Goal: Transaction & Acquisition: Purchase product/service

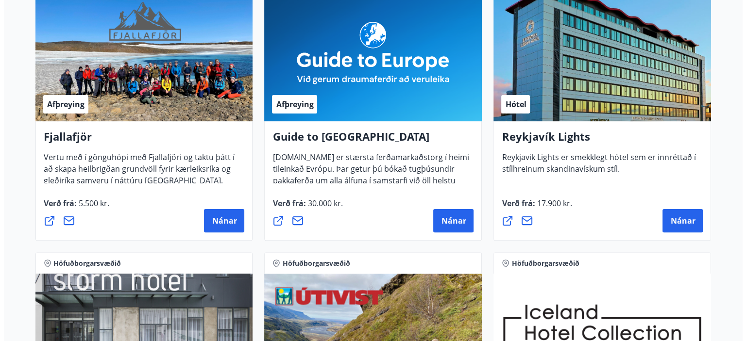
scroll to position [194, 0]
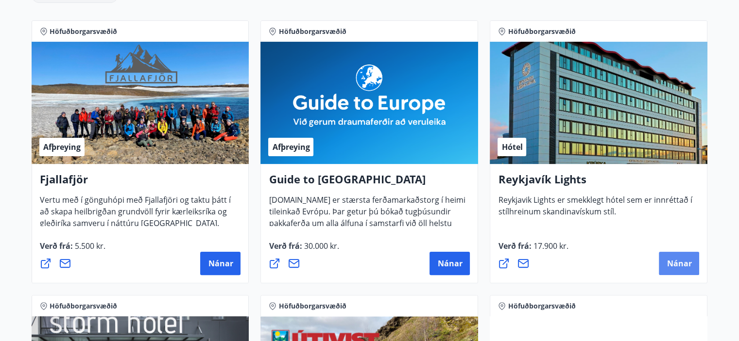
click at [677, 261] on span "Nánar" at bounding box center [678, 263] width 25 height 11
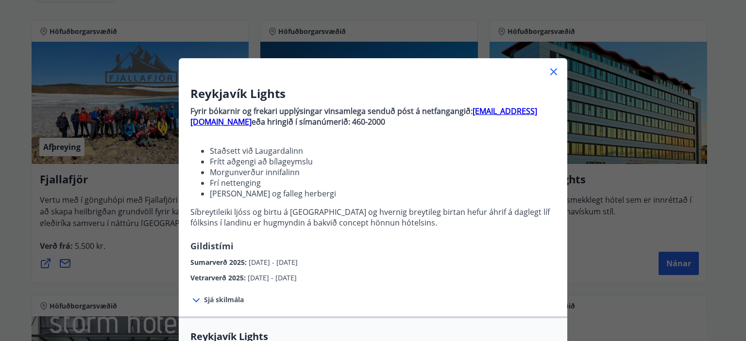
scroll to position [270, 0]
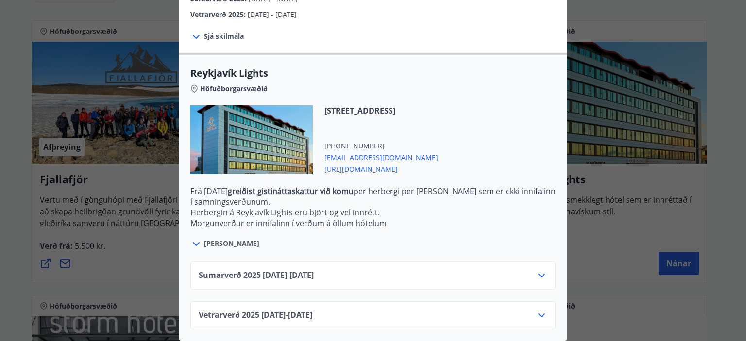
click at [541, 270] on icon at bounding box center [542, 276] width 12 height 12
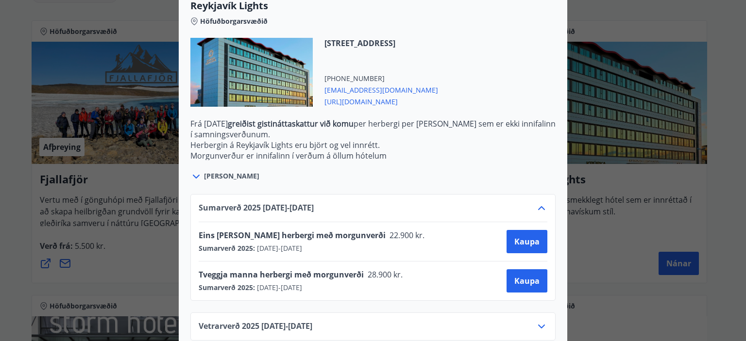
scroll to position [349, 0]
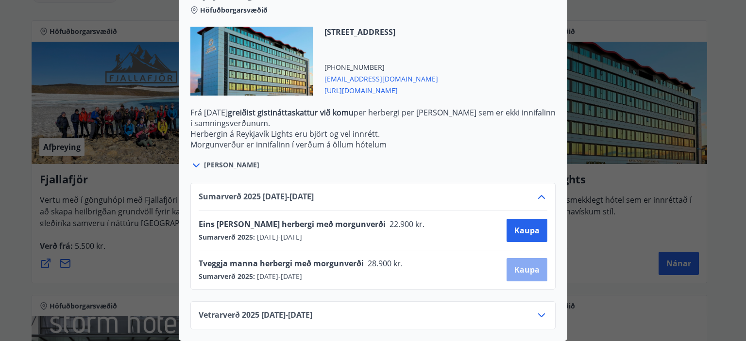
click at [519, 265] on span "Kaupa" at bounding box center [526, 270] width 25 height 11
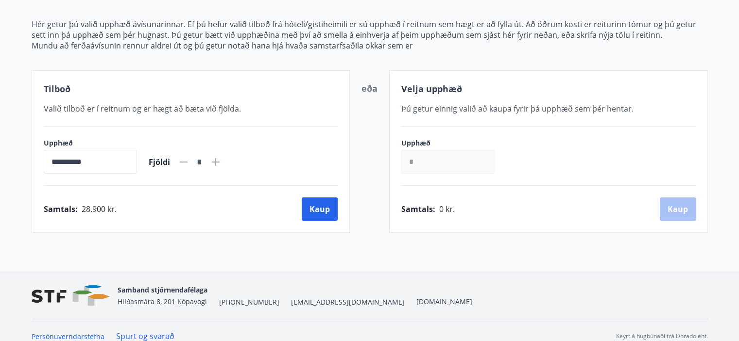
scroll to position [127, 0]
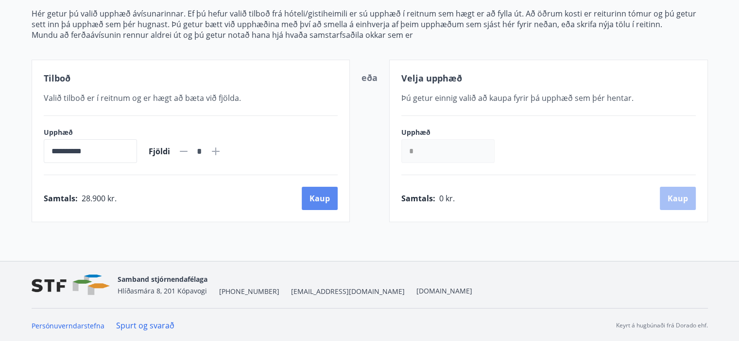
click at [316, 192] on button "Kaup" at bounding box center [320, 198] width 36 height 23
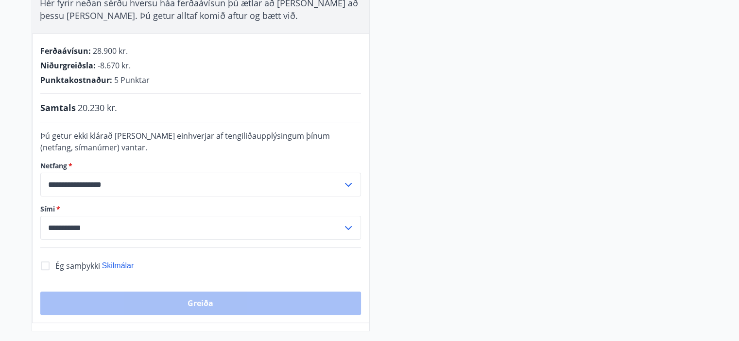
scroll to position [204, 0]
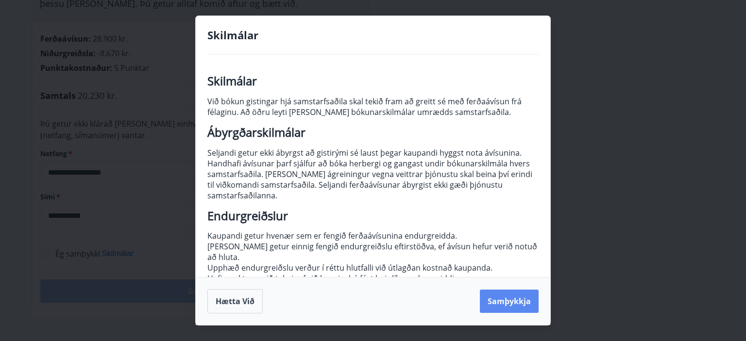
drag, startPoint x: 515, startPoint y: 304, endPoint x: 455, endPoint y: 298, distance: 60.5
click at [514, 304] on button "Samþykkja" at bounding box center [509, 301] width 59 height 23
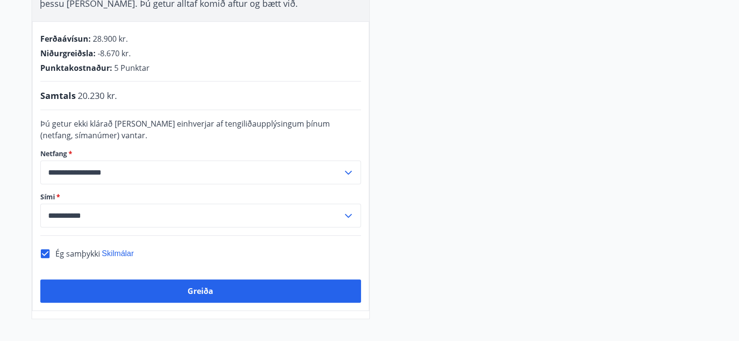
scroll to position [302, 0]
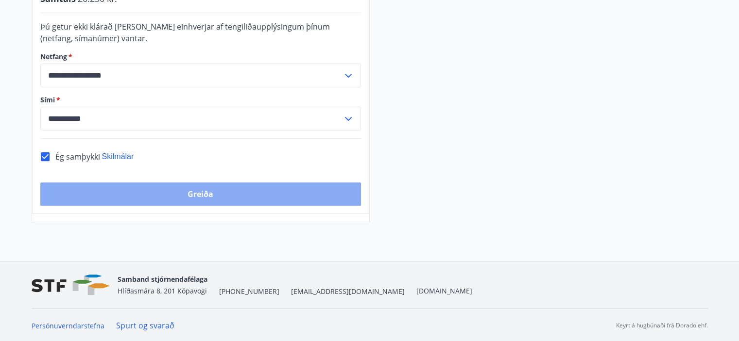
click at [160, 187] on button "Greiða" at bounding box center [200, 194] width 320 height 23
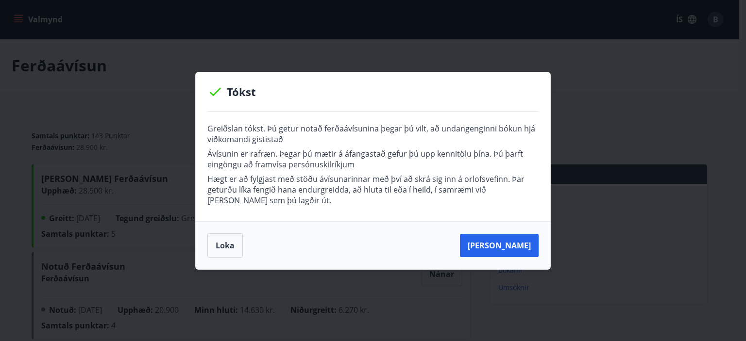
click at [224, 238] on button "Loka" at bounding box center [224, 246] width 35 height 24
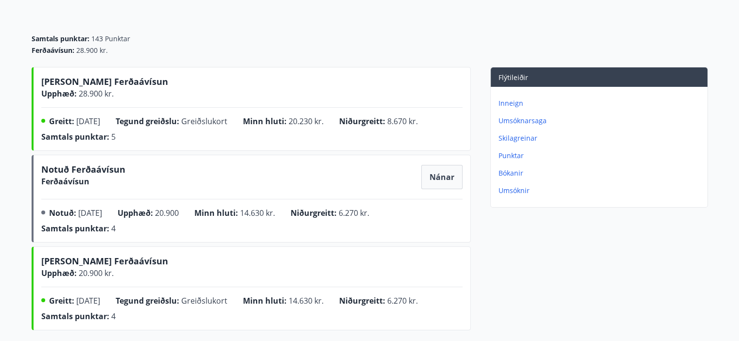
scroll to position [194, 0]
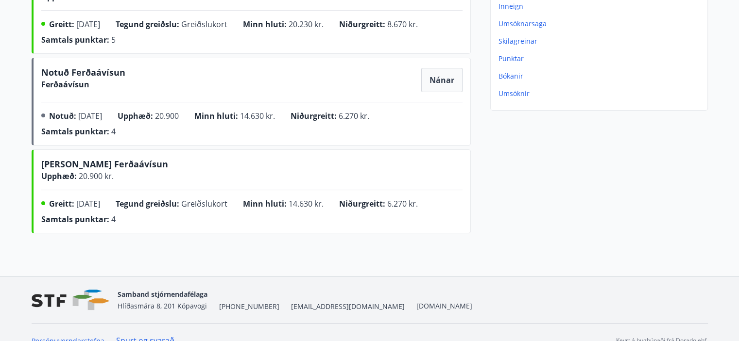
click at [89, 203] on span "05.03.2025" at bounding box center [88, 204] width 24 height 11
click at [43, 200] on div "Greitt : 05.03.2025 Tegund greiðslu : Greiðslukort Minn hluti : 14.630 kr. Niðu…" at bounding box center [251, 213] width 421 height 31
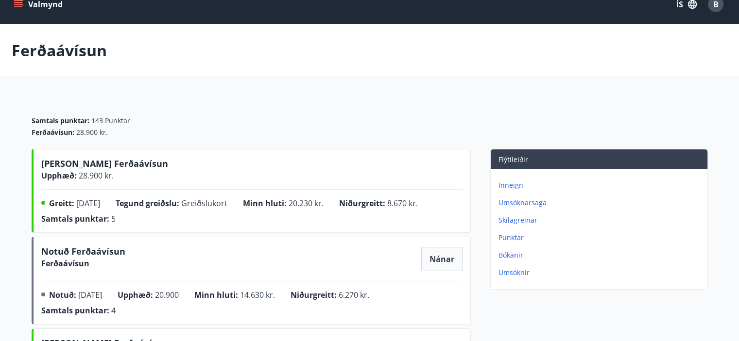
scroll to position [112, 0]
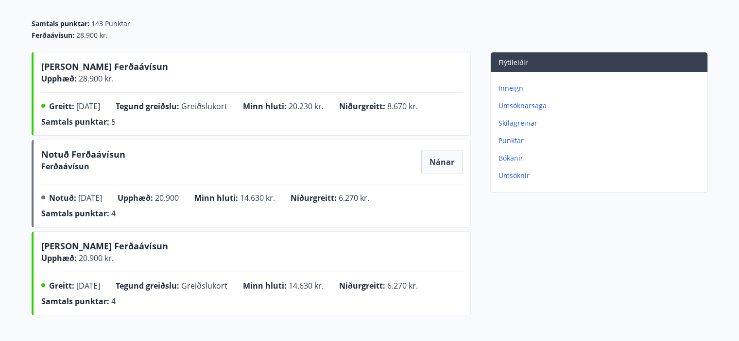
click at [509, 86] on p "Inneign" at bounding box center [600, 89] width 205 height 10
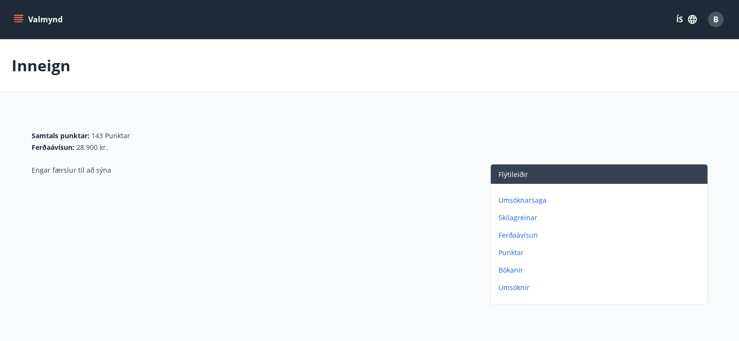
click at [514, 195] on div "Umsóknarsaga Skilagreinar Ferðaávísun Punktar Bókanir Umsóknir" at bounding box center [598, 240] width 217 height 113
click at [515, 200] on p "Umsóknarsaga" at bounding box center [600, 201] width 205 height 10
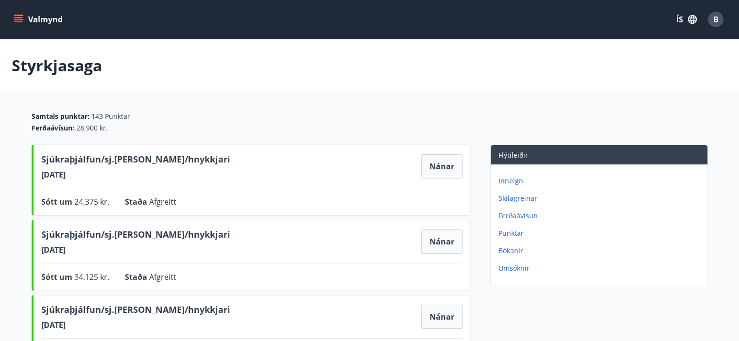
click at [510, 212] on p "Ferðaávísun" at bounding box center [600, 216] width 205 height 10
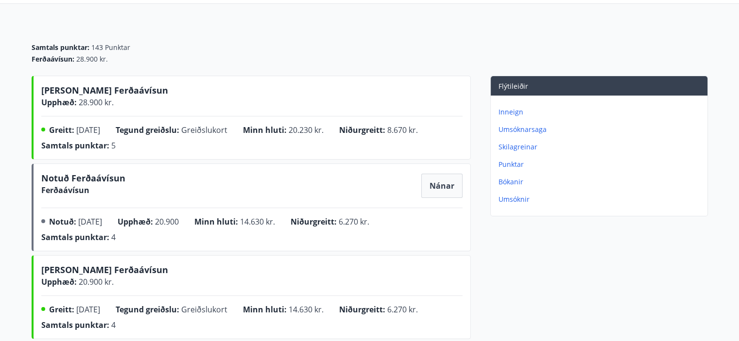
scroll to position [15, 0]
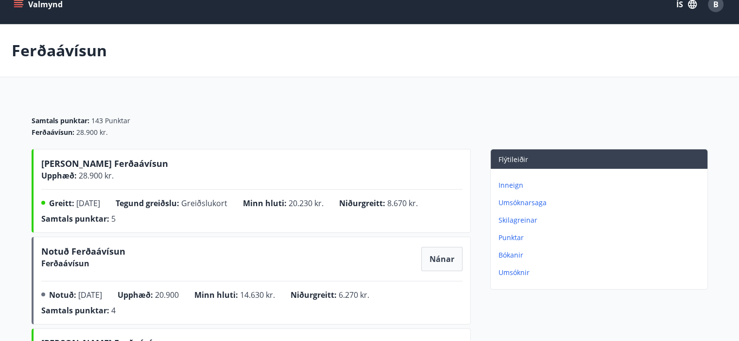
click at [521, 253] on p "Bókanir" at bounding box center [600, 256] width 205 height 10
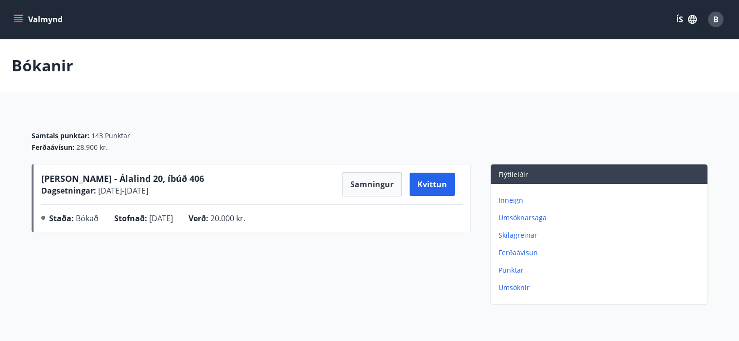
click at [505, 200] on p "Inneign" at bounding box center [600, 201] width 205 height 10
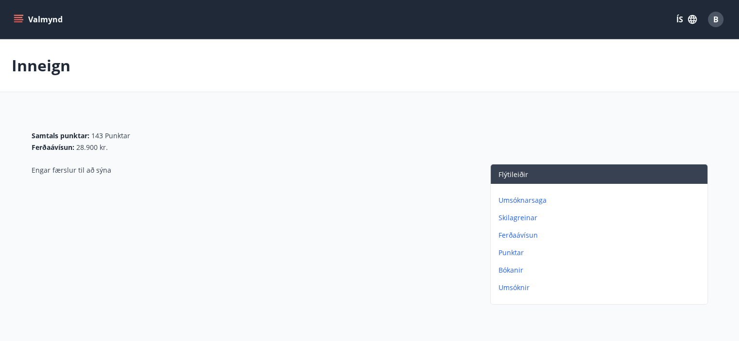
click at [504, 217] on p "Skilagreinar" at bounding box center [600, 218] width 205 height 10
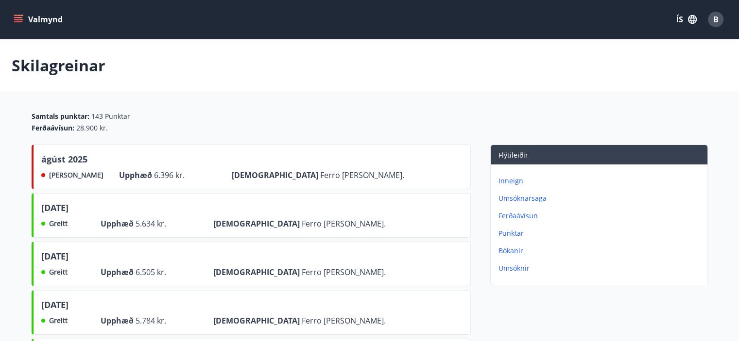
click at [510, 177] on p "Inneign" at bounding box center [600, 181] width 205 height 10
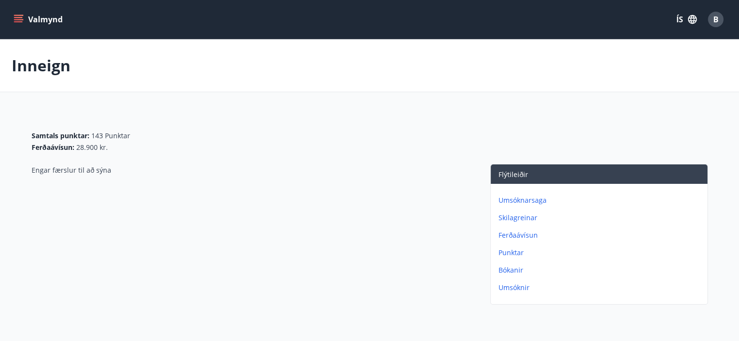
click at [506, 199] on p "Umsóknarsaga" at bounding box center [600, 201] width 205 height 10
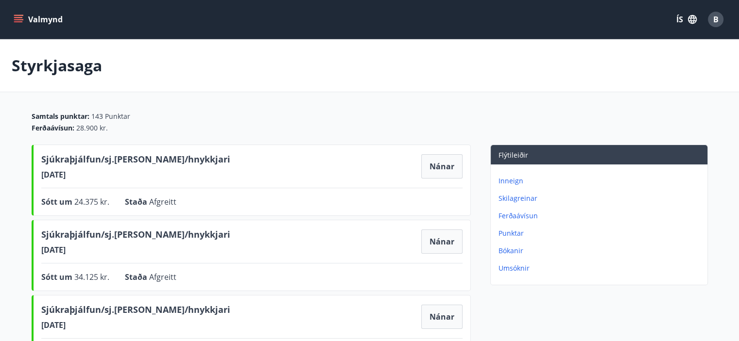
click at [509, 211] on p "Ferðaávísun" at bounding box center [600, 216] width 205 height 10
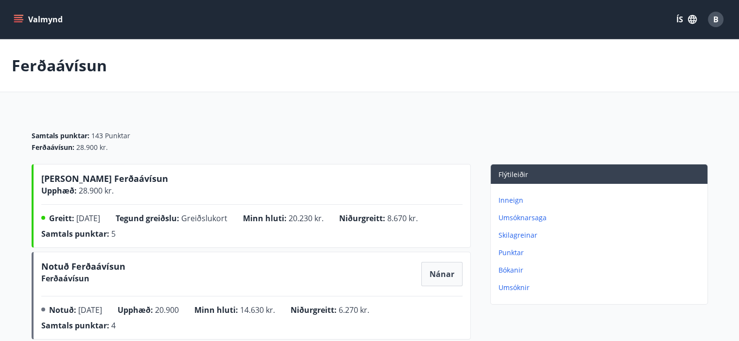
click at [714, 15] on span "B" at bounding box center [715, 19] width 5 height 11
